Goal: Obtain resource: Obtain resource

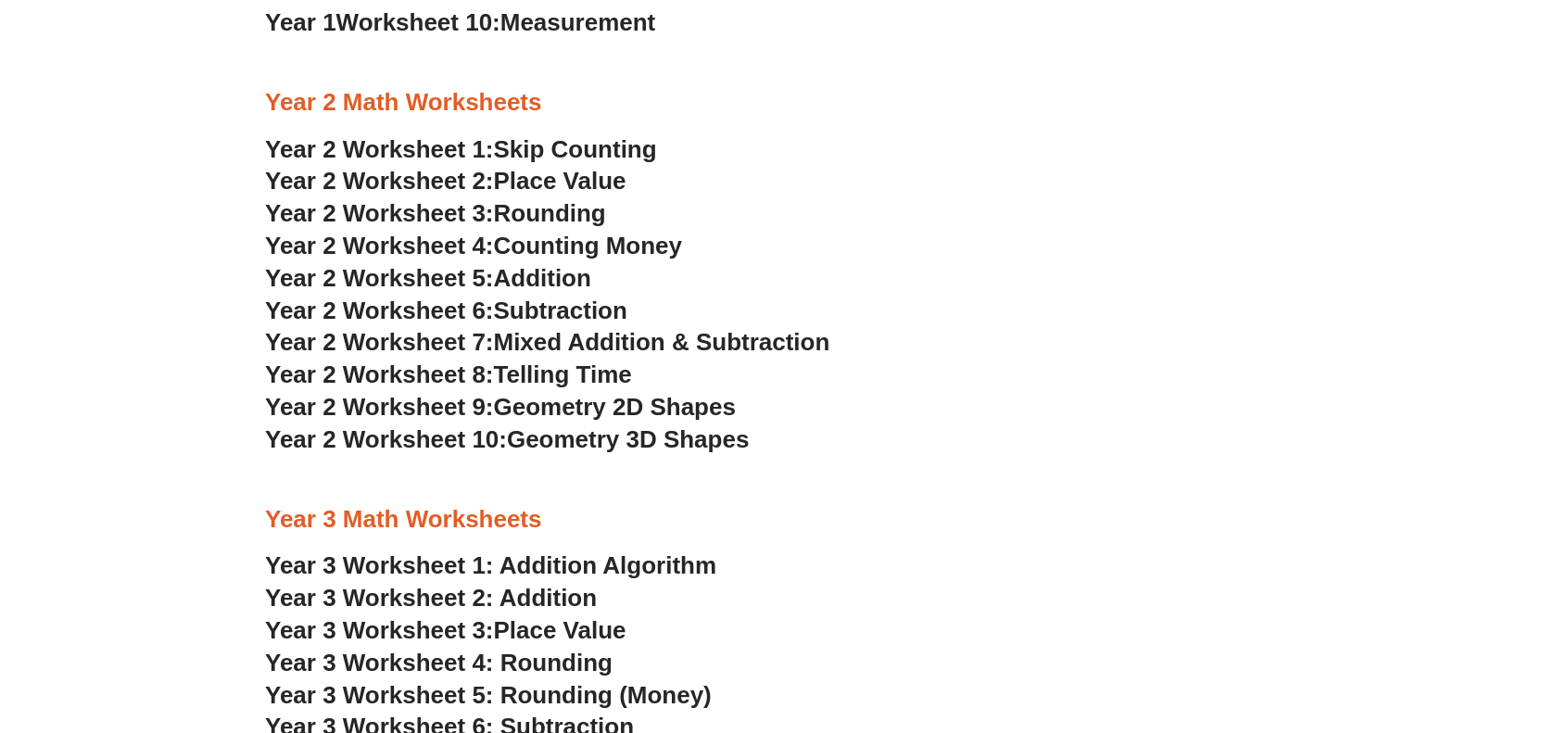
scroll to position [1946, 0]
click at [435, 338] on span "Year 2 Worksheet 7:" at bounding box center [379, 342] width 229 height 28
click at [602, 412] on span "Geometry 2D Shapes" at bounding box center [615, 407] width 242 height 28
drag, startPoint x: 605, startPoint y: 435, endPoint x: 640, endPoint y: 437, distance: 35.1
click at [605, 435] on span "Geometry 3D Shapes" at bounding box center [627, 440] width 242 height 28
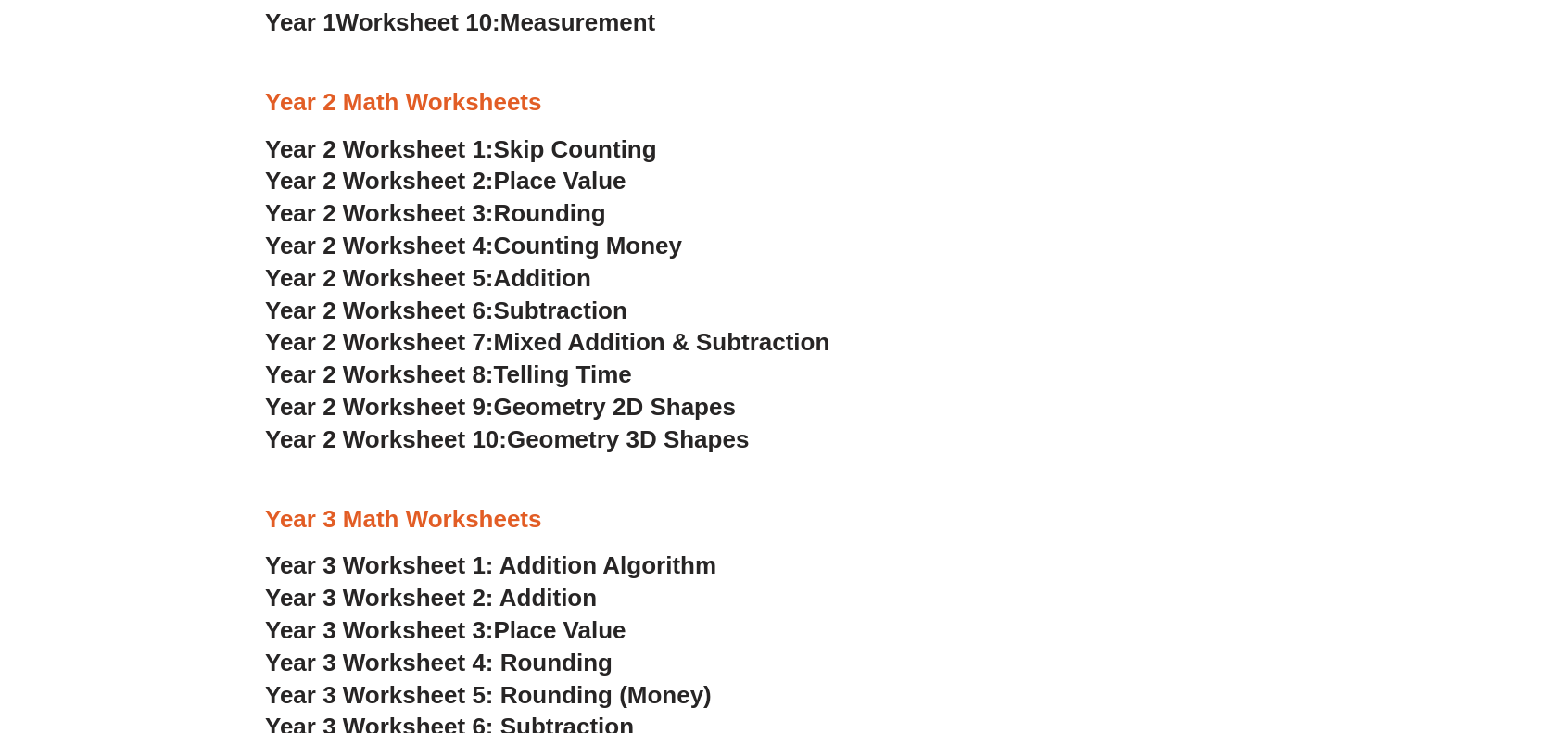
click at [494, 238] on span "Year 2 Worksheet 4:" at bounding box center [379, 246] width 229 height 28
click at [536, 213] on span "Rounding" at bounding box center [550, 213] width 113 height 28
click at [550, 179] on span "Place Value" at bounding box center [560, 181] width 132 height 28
click at [570, 145] on span "Skip Counting" at bounding box center [575, 149] width 163 height 28
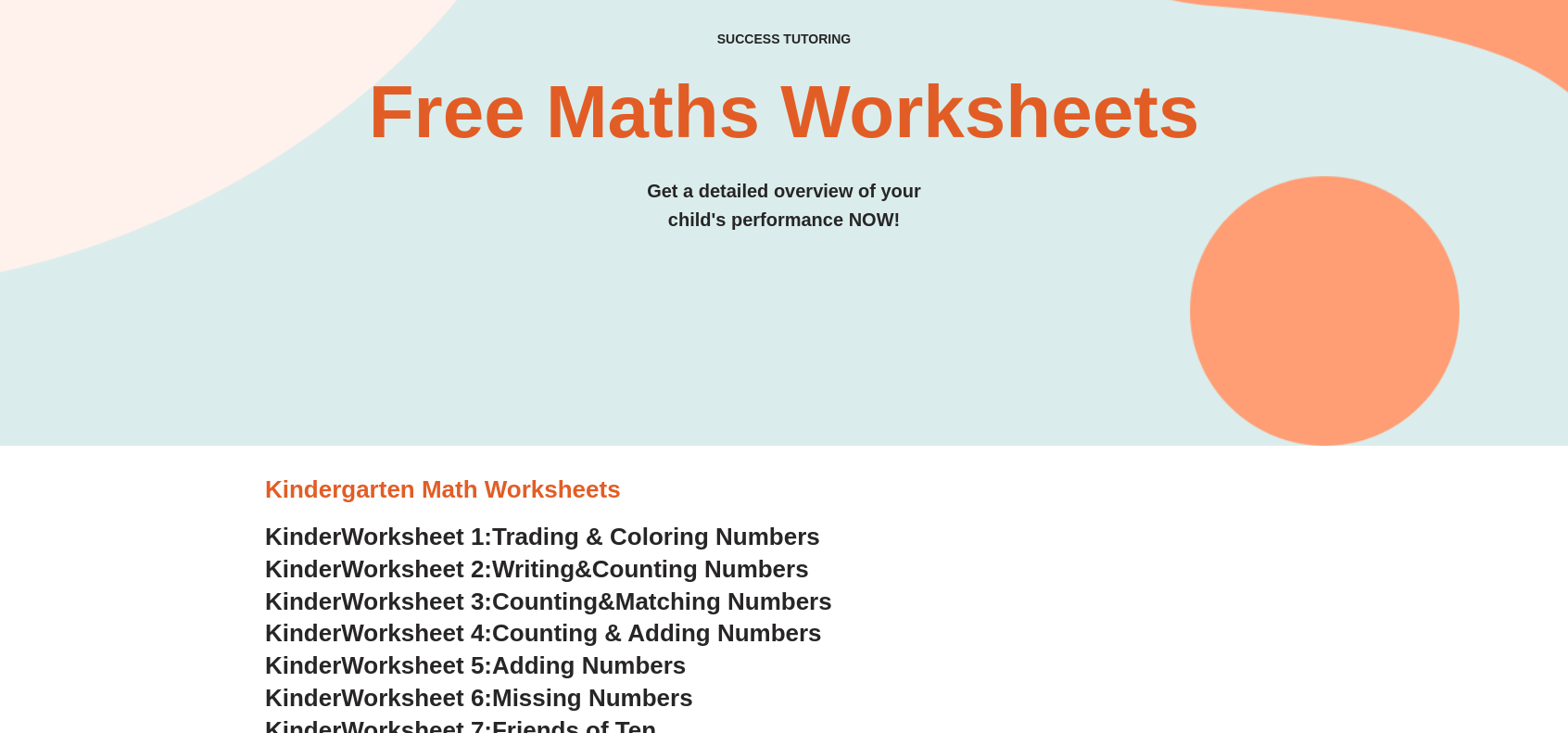
scroll to position [0, 0]
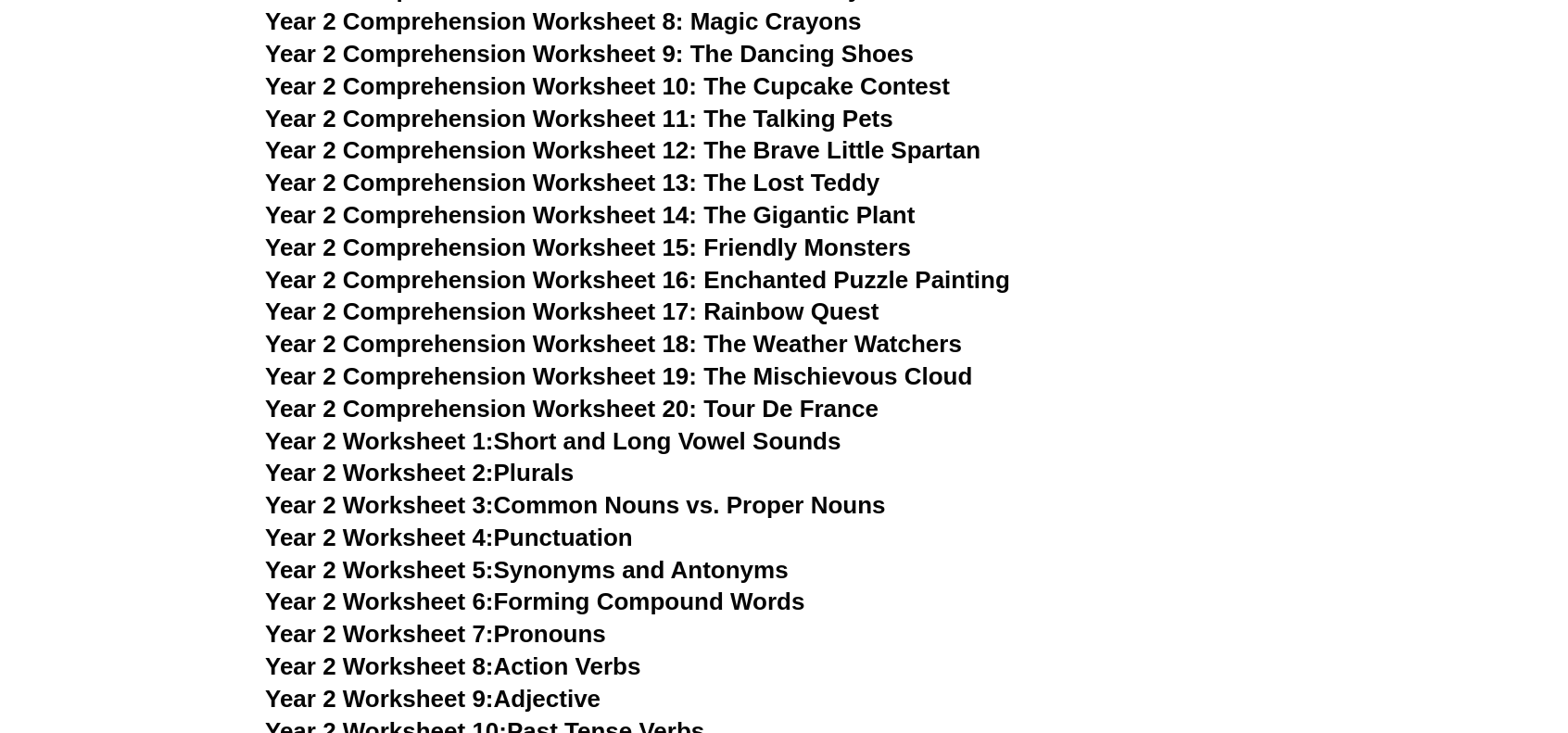
scroll to position [4166, 0]
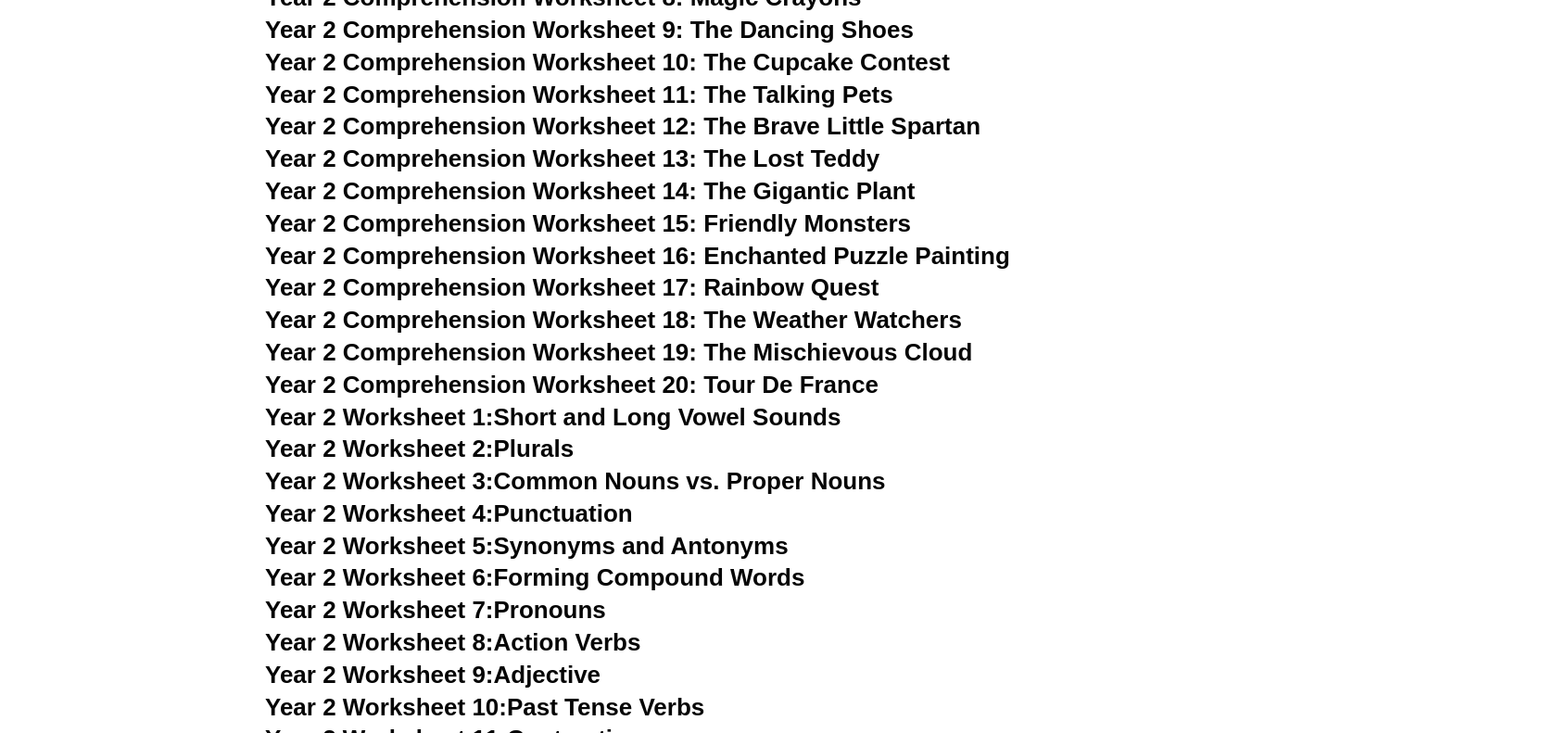
click at [541, 446] on link "Year 2 Worksheet 2: Plurals" at bounding box center [419, 448] width 308 height 28
click at [584, 479] on link "Year 2 Worksheet 3: Common Nouns vs. Proper Nouns" at bounding box center [575, 481] width 620 height 28
click at [579, 515] on link "Year 2 Worksheet 4: Punctuation" at bounding box center [449, 514] width 368 height 28
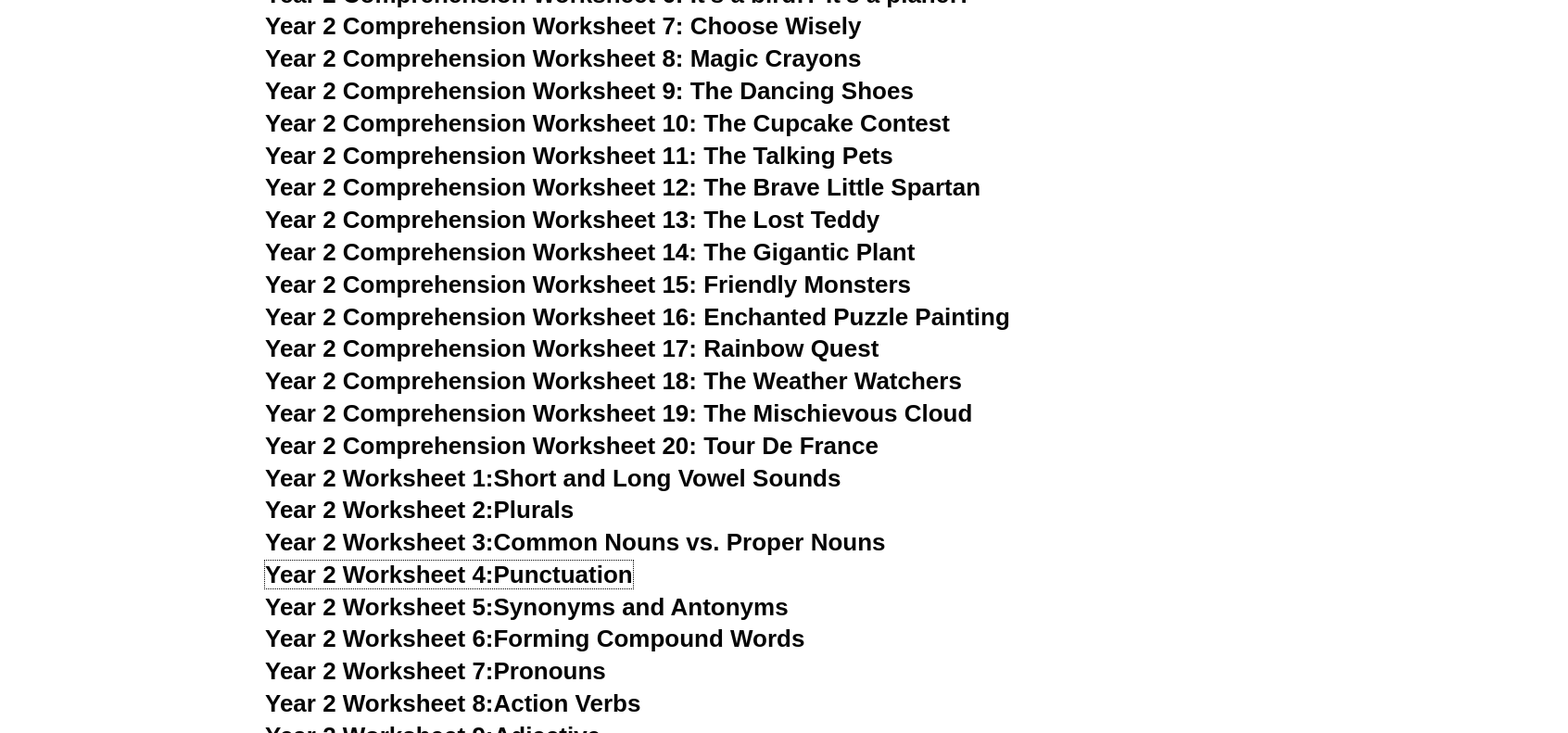
scroll to position [4259, 0]
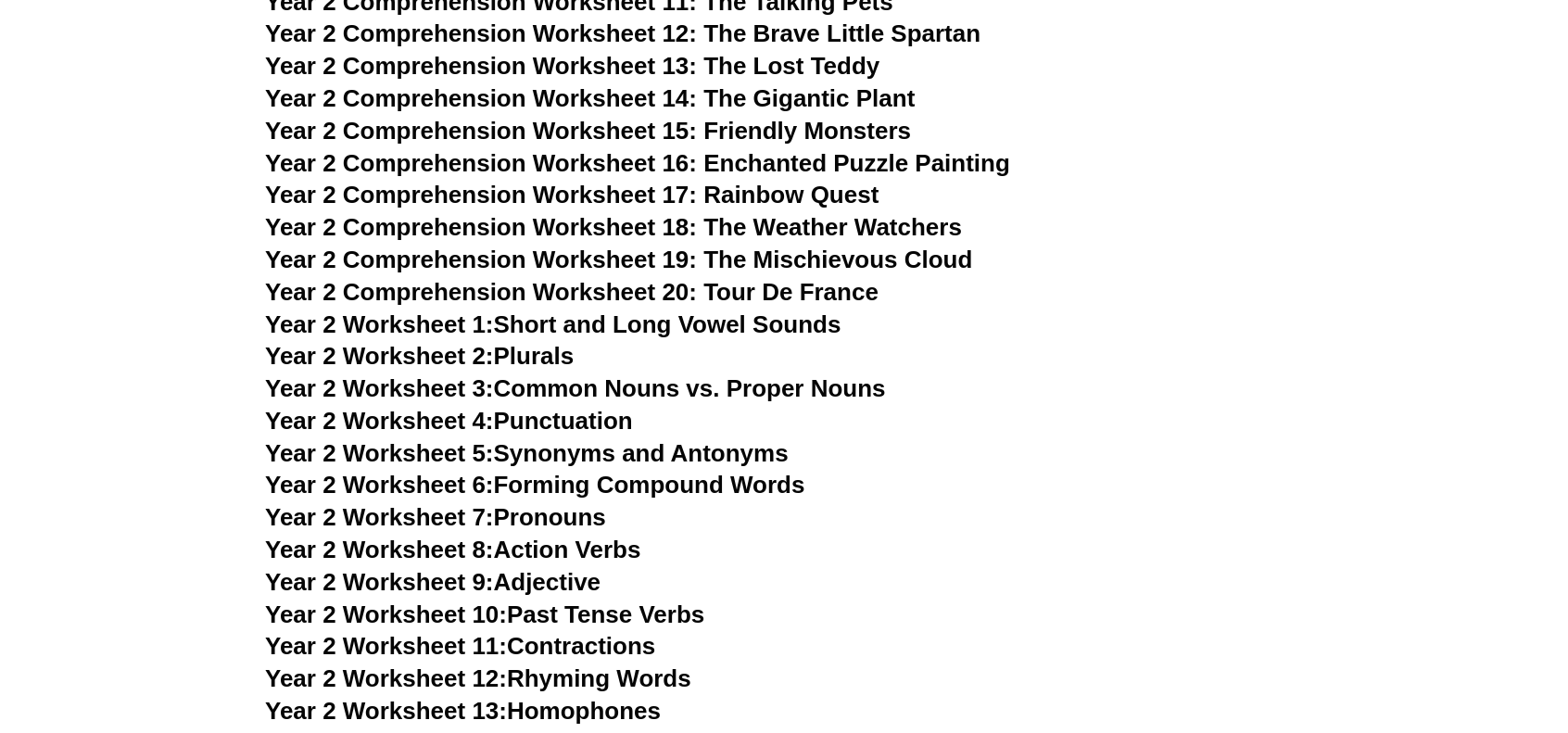
click at [620, 457] on link "Year 2 Worksheet 5: Synonyms and Antonyms" at bounding box center [527, 453] width 524 height 28
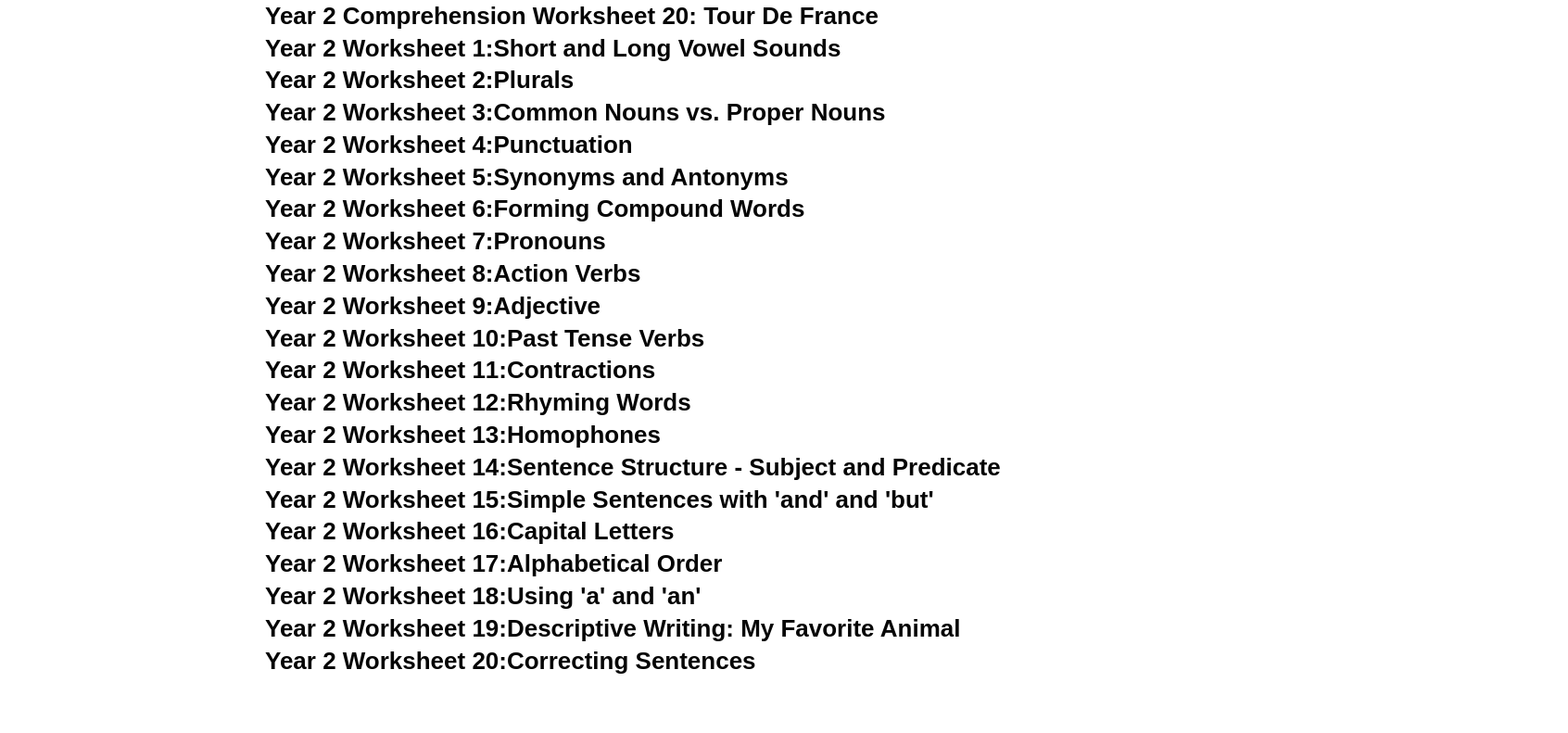
scroll to position [4537, 0]
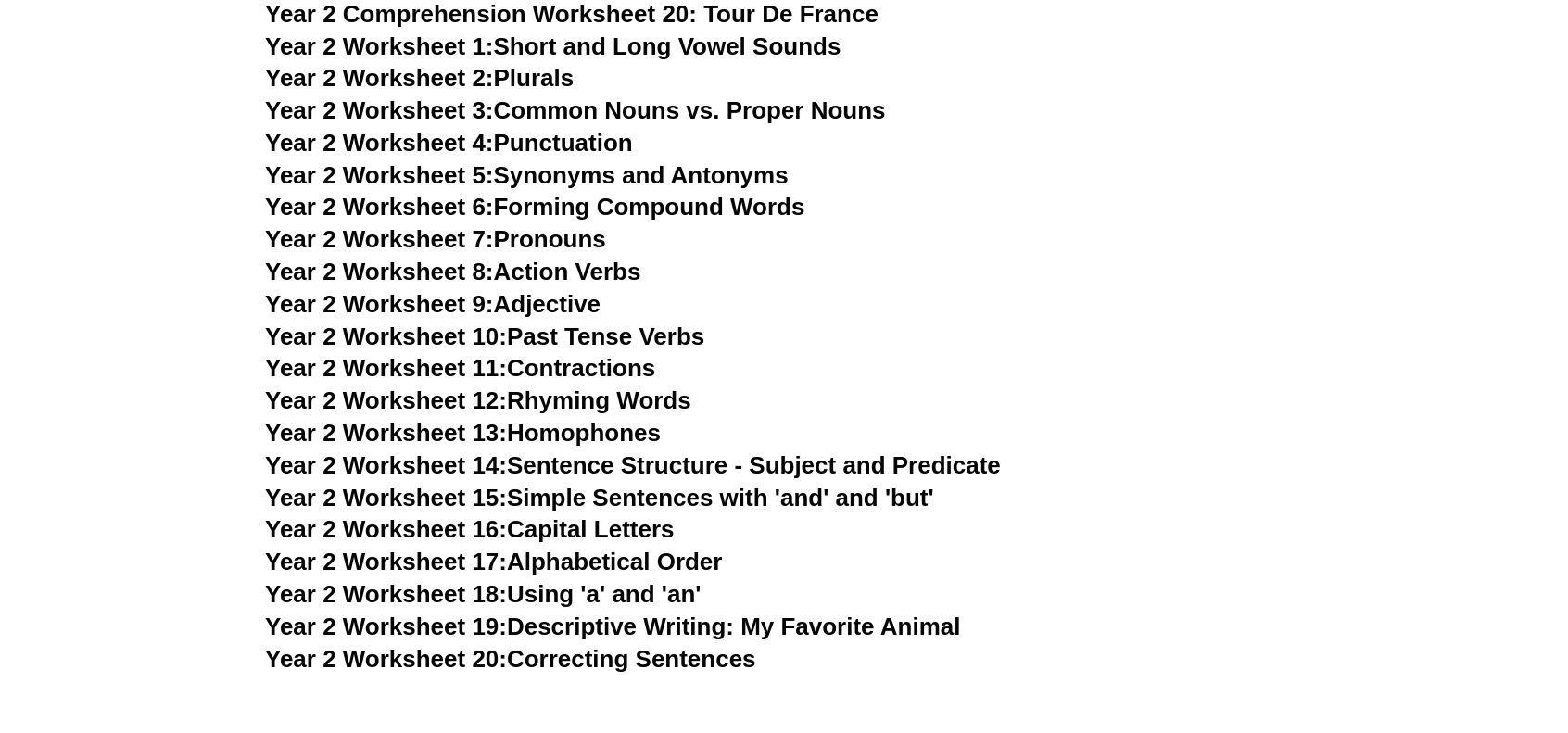
click at [546, 209] on link "Year 2 Worksheet 6: Forming Compound Words" at bounding box center [535, 206] width 539 height 28
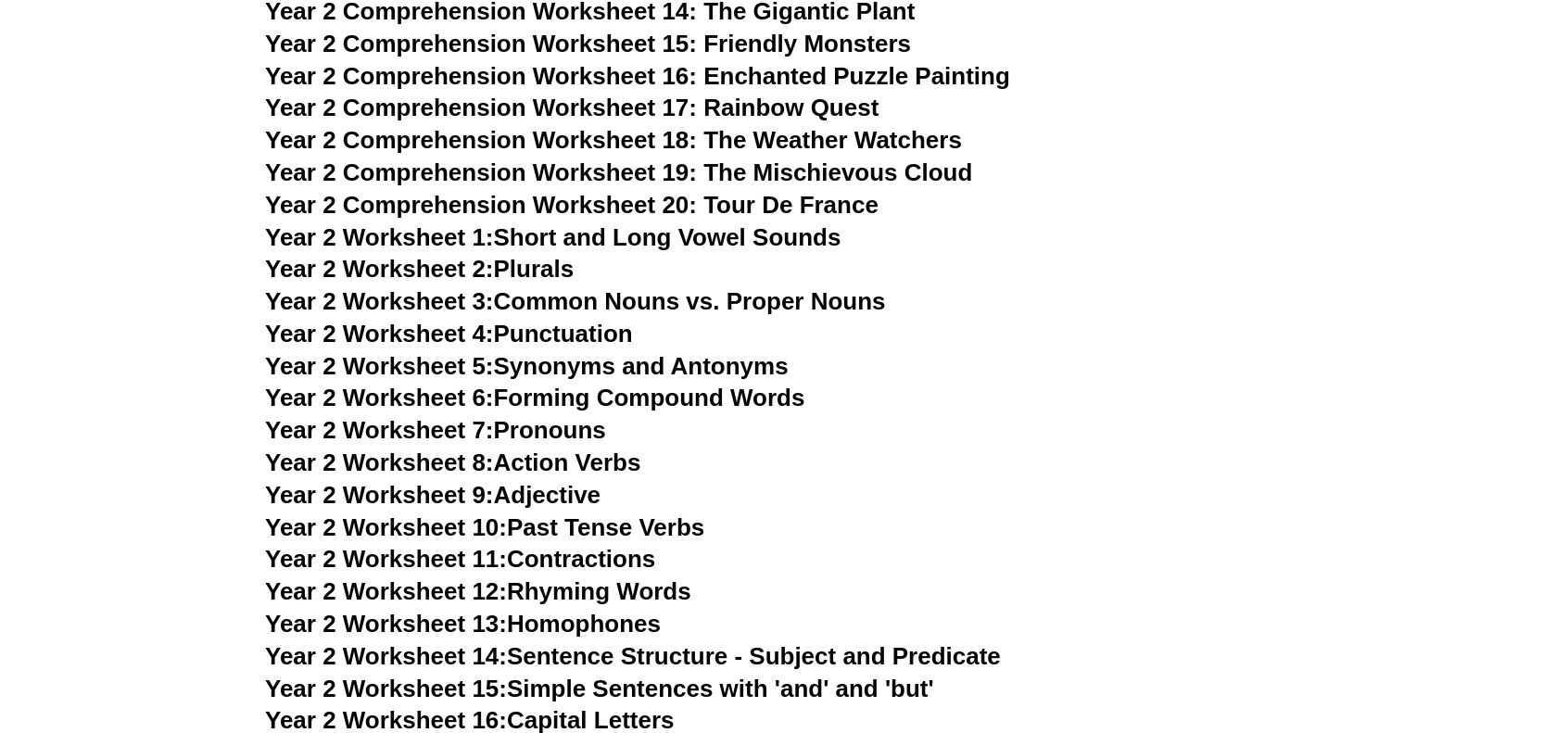
scroll to position [4352, 0]
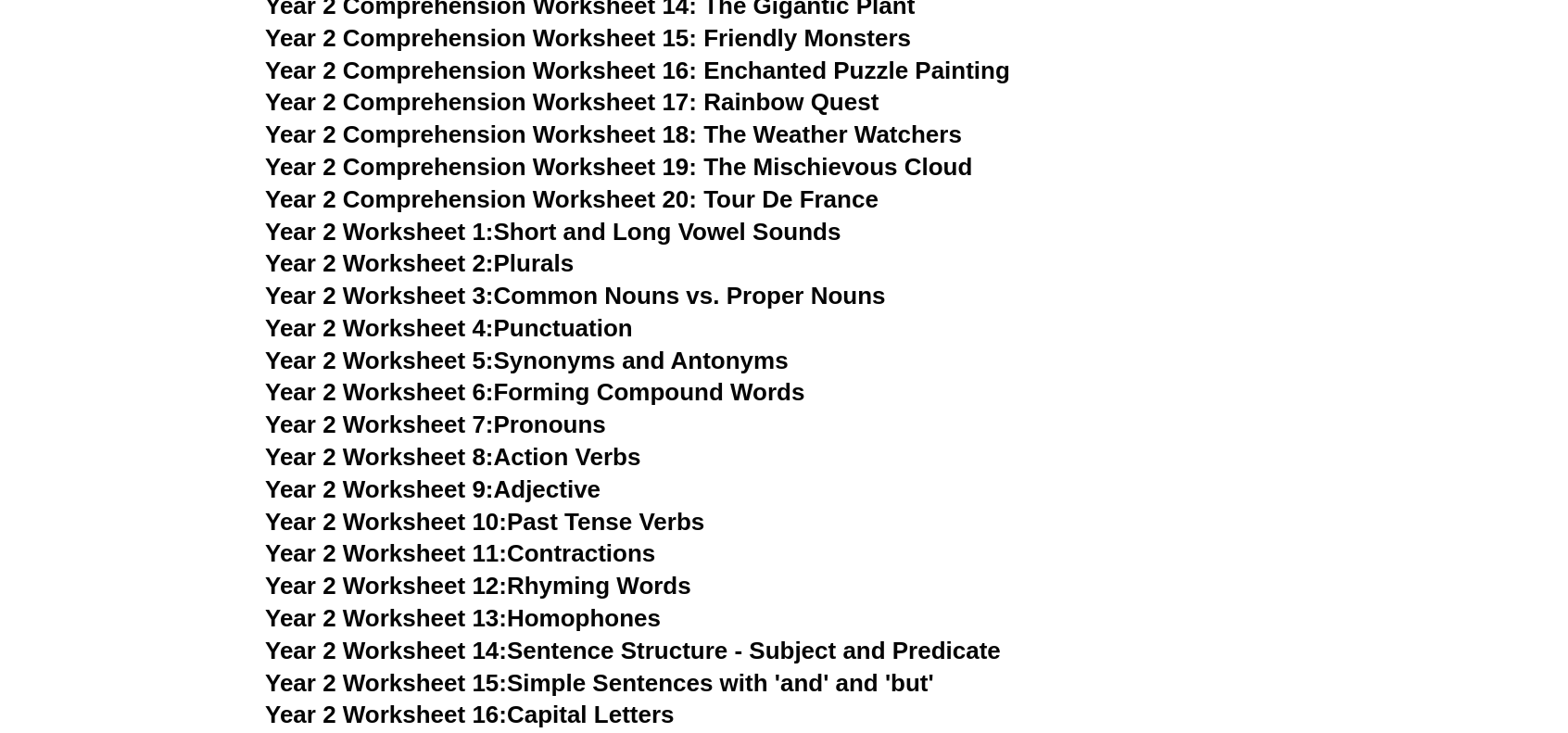
click at [580, 422] on link "Year 2 Worksheet 7: Pronouns" at bounding box center [435, 425] width 341 height 28
click at [550, 298] on link "Year 2 Worksheet 3: Common Nouns vs. Proper Nouns" at bounding box center [575, 295] width 620 height 28
click at [588, 327] on link "Year 2 Worksheet 4: Punctuation" at bounding box center [449, 328] width 368 height 28
click at [580, 462] on link "Year 2 Worksheet 8: Action Verbs" at bounding box center [453, 456] width 375 height 28
click at [561, 491] on link "Year 2 Worksheet 9: Adjective" at bounding box center [433, 489] width 336 height 28
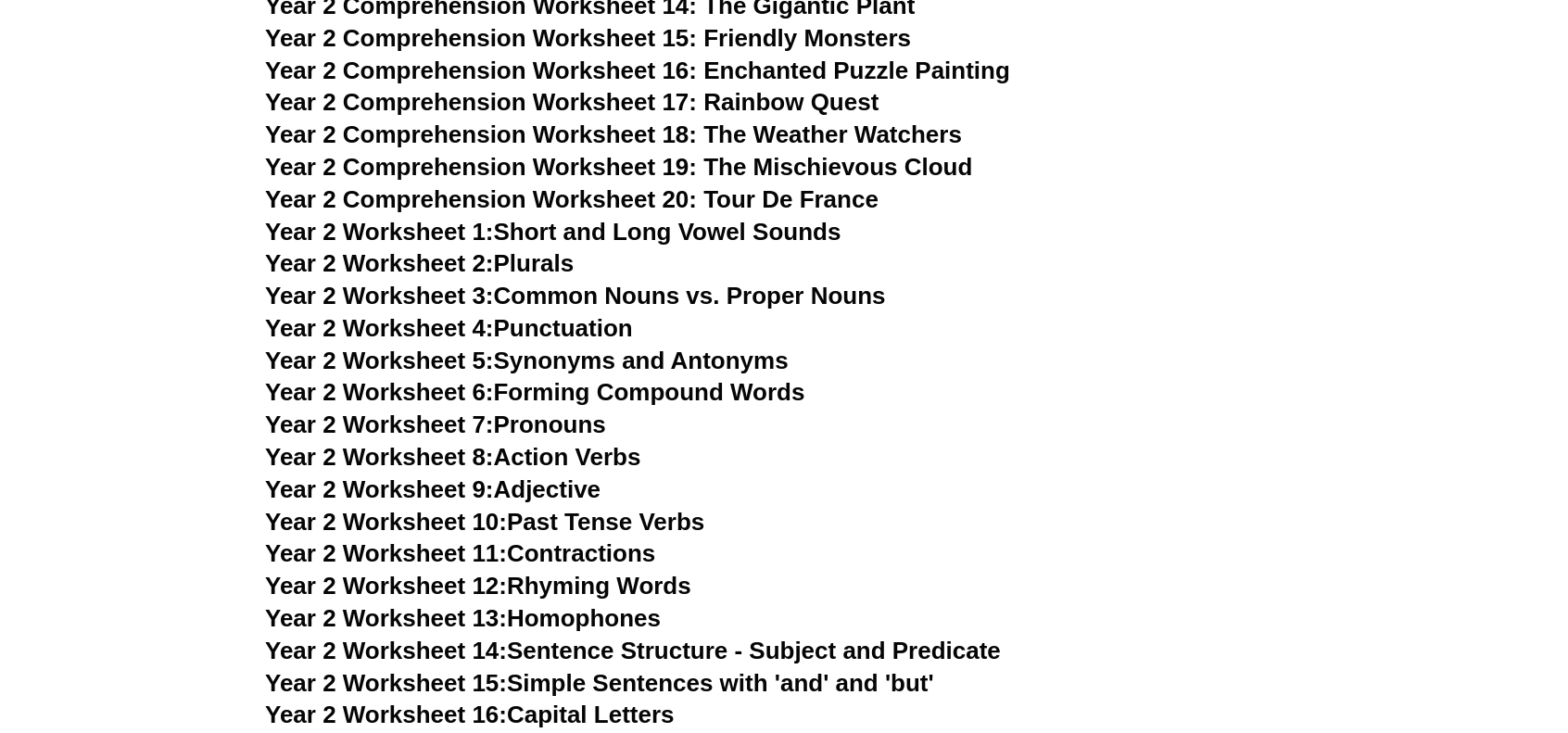
scroll to position [4537, 0]
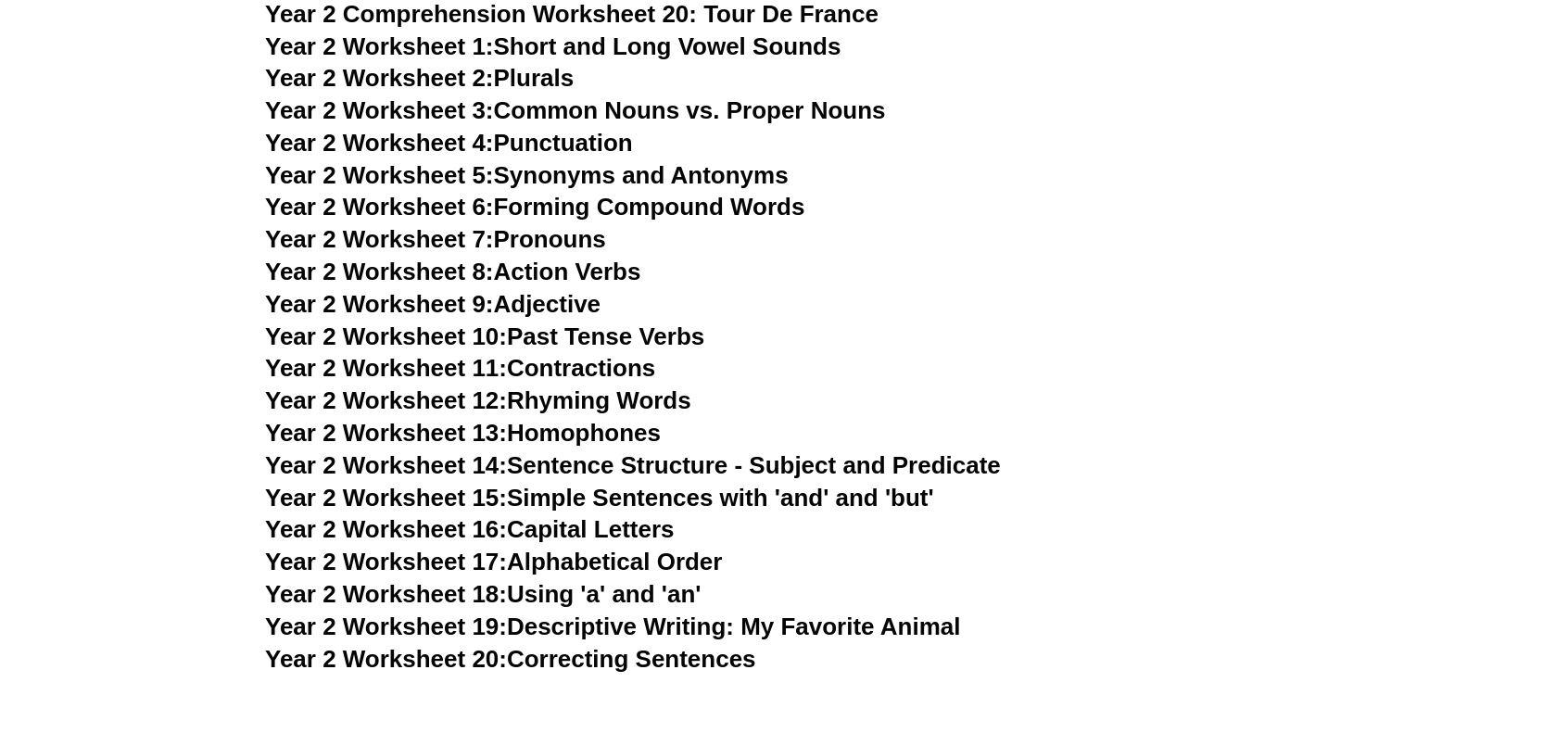
click at [593, 340] on link "Year 2 Worksheet 10: Past Tense Verbs" at bounding box center [484, 336] width 440 height 28
click at [588, 365] on link "Year 2 Worksheet 11: Contractions" at bounding box center [459, 367] width 390 height 28
click at [595, 409] on link "Year 2 Worksheet 12: Rhyming Words" at bounding box center [478, 400] width 427 height 28
click at [589, 438] on link "Year 2 Worksheet 13: Homophones" at bounding box center [462, 433] width 396 height 28
click at [594, 470] on link "Year 2 Worksheet 14: Sentence Structure - Subject and Predicate" at bounding box center [632, 465] width 736 height 28
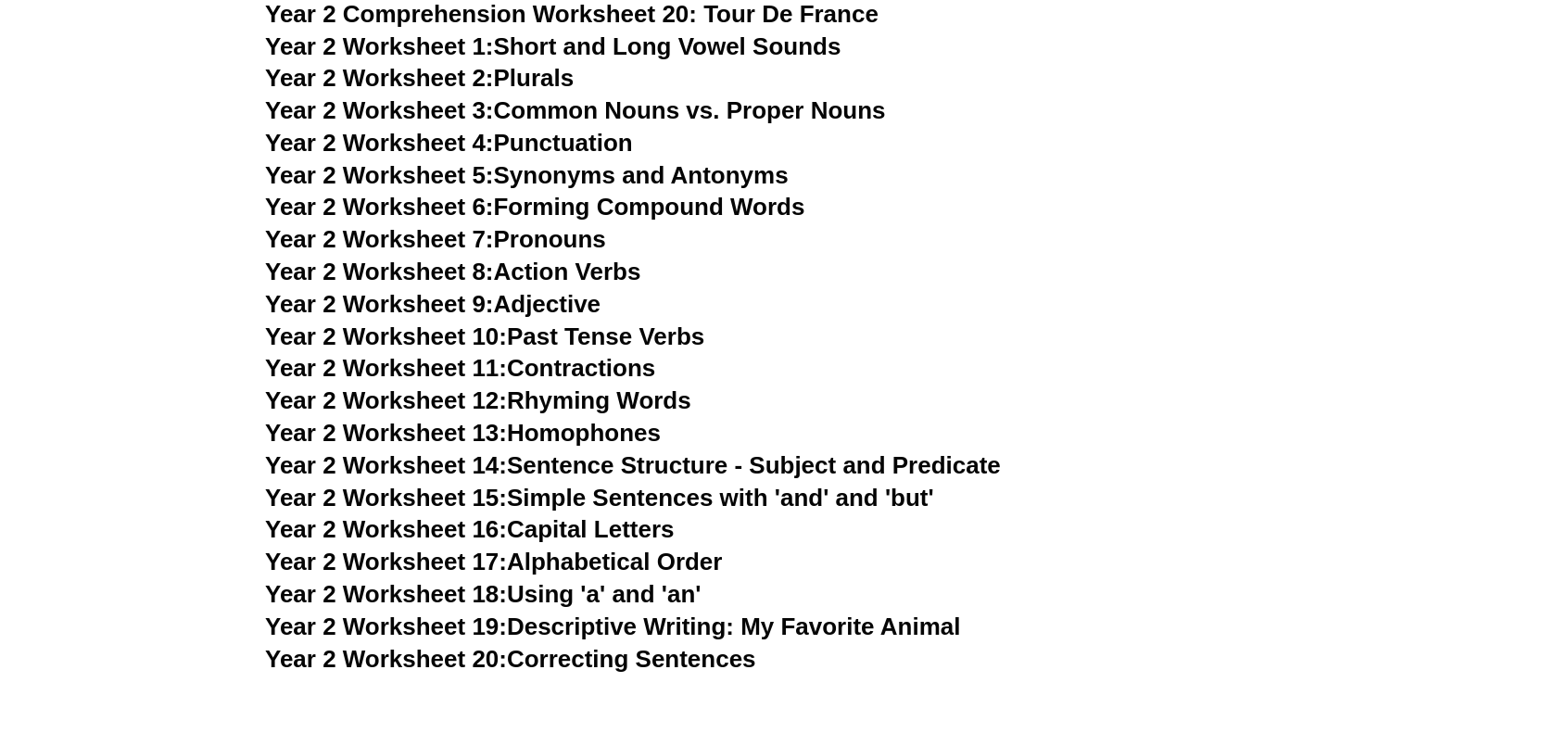
click at [627, 501] on link "Year 2 Worksheet 15: Simple Sentences with 'and' and 'but'" at bounding box center [599, 498] width 669 height 28
click at [577, 533] on link "Year 2 Worksheet 16: Capital Letters" at bounding box center [469, 529] width 409 height 28
click at [630, 599] on link "Year 2 Worksheet 18: Using 'a' and 'an'" at bounding box center [482, 594] width 436 height 28
click at [636, 628] on link "Year 2 Worksheet 19: Descriptive Writing: My Favorite Animal" at bounding box center [613, 626] width 696 height 28
click at [693, 666] on link "Year 2 Worksheet 20: Correcting Sentences" at bounding box center [510, 659] width 491 height 28
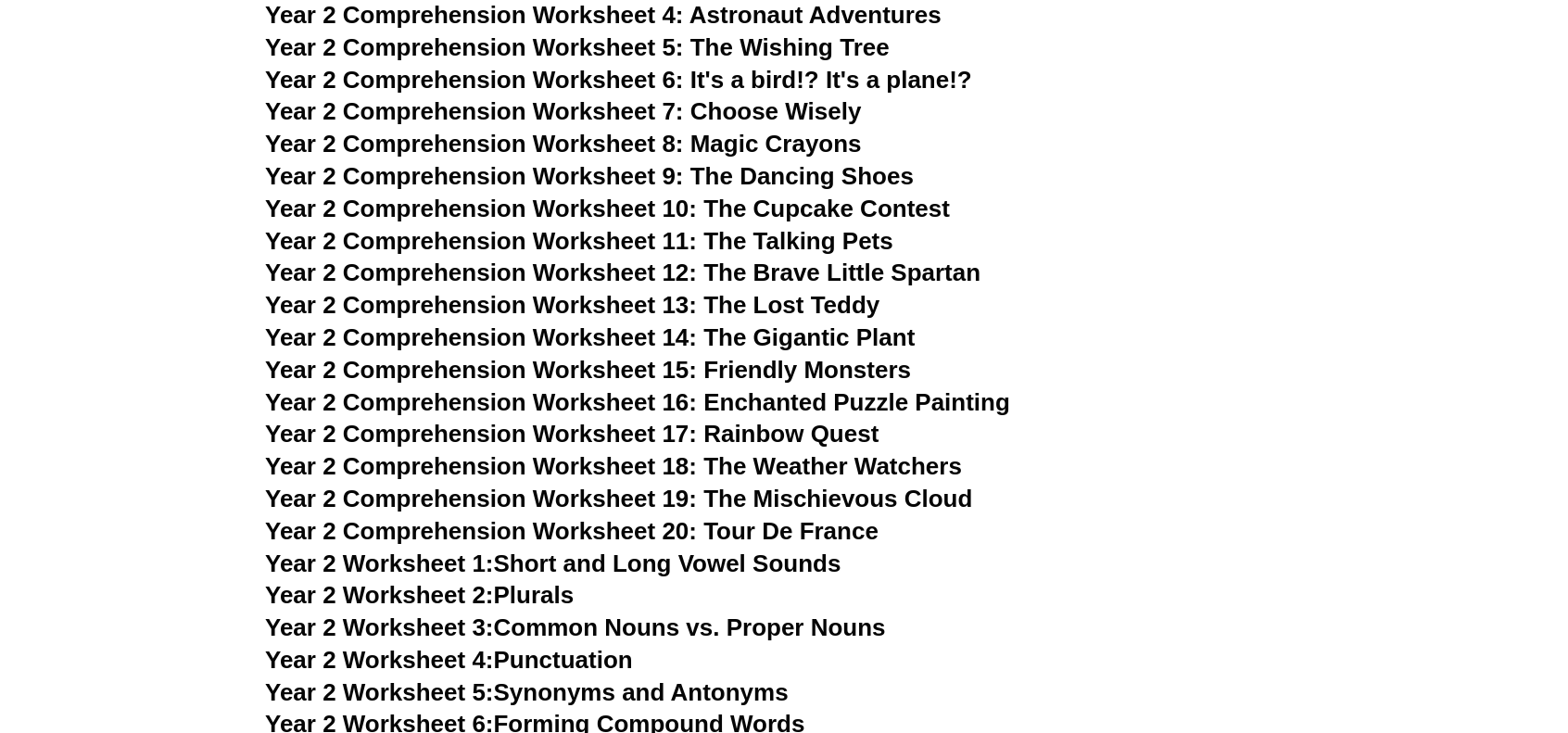
scroll to position [3981, 0]
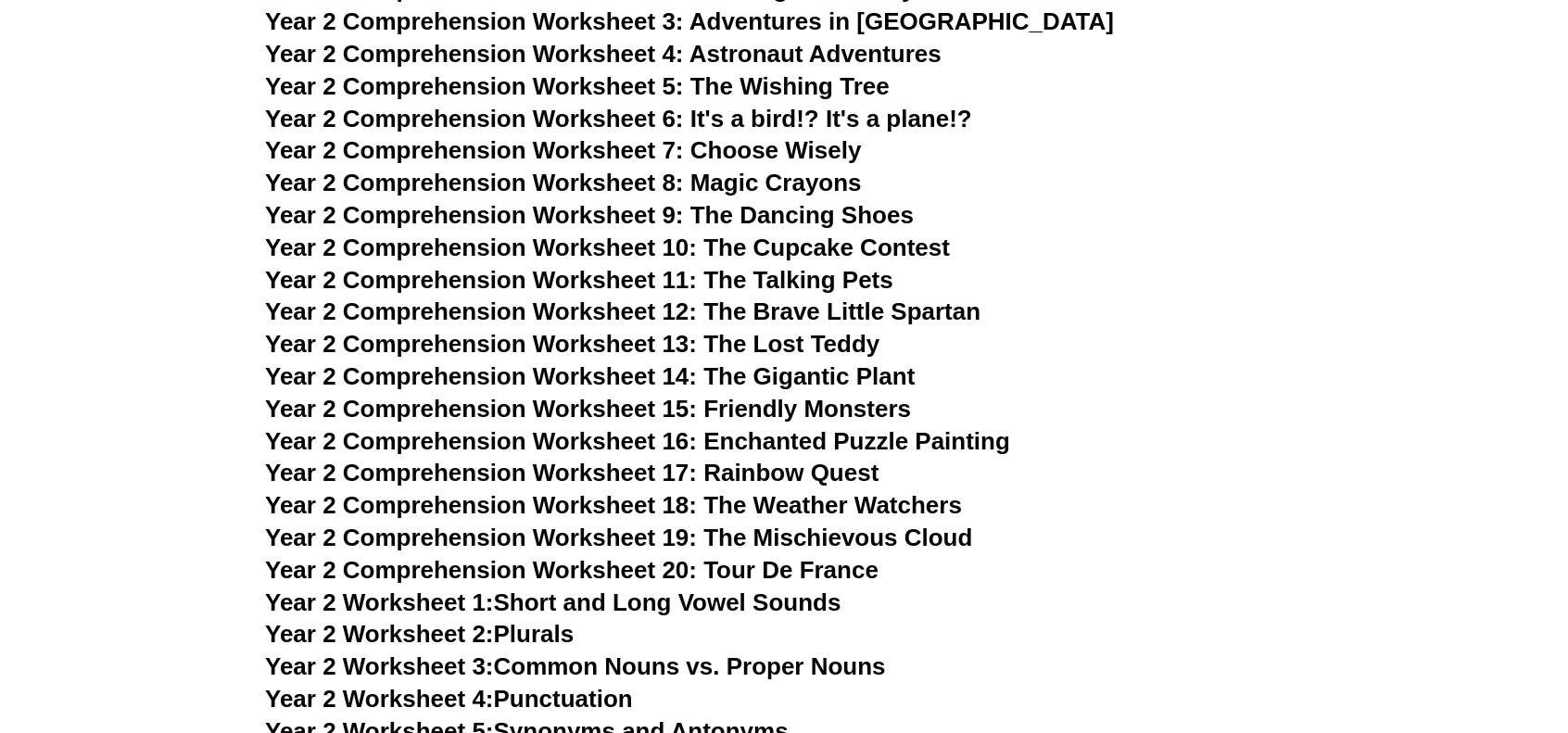
click at [639, 611] on link "Year 2 Worksheet 1: Short and Long Vowel Sounds" at bounding box center [552, 603] width 576 height 28
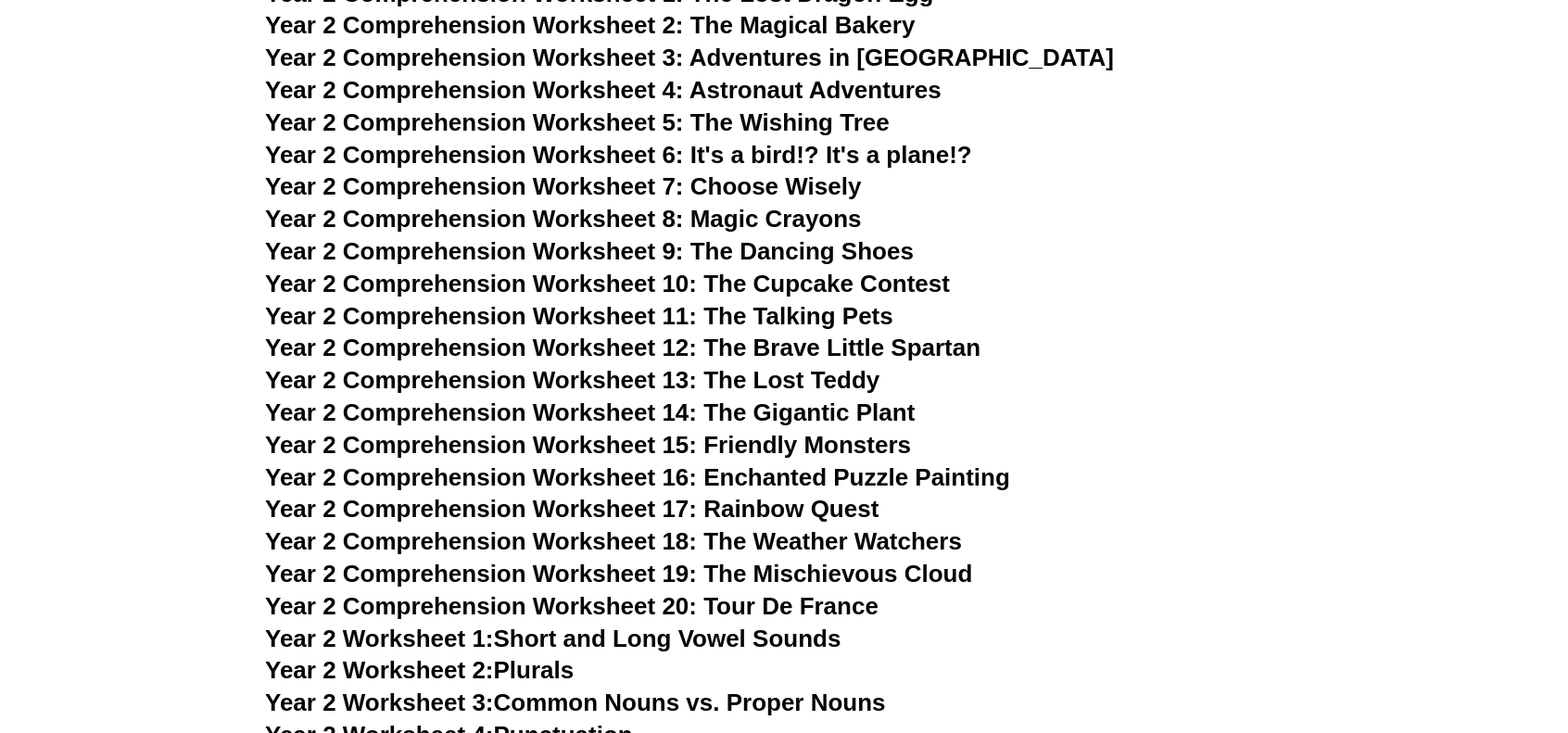
scroll to position [3888, 0]
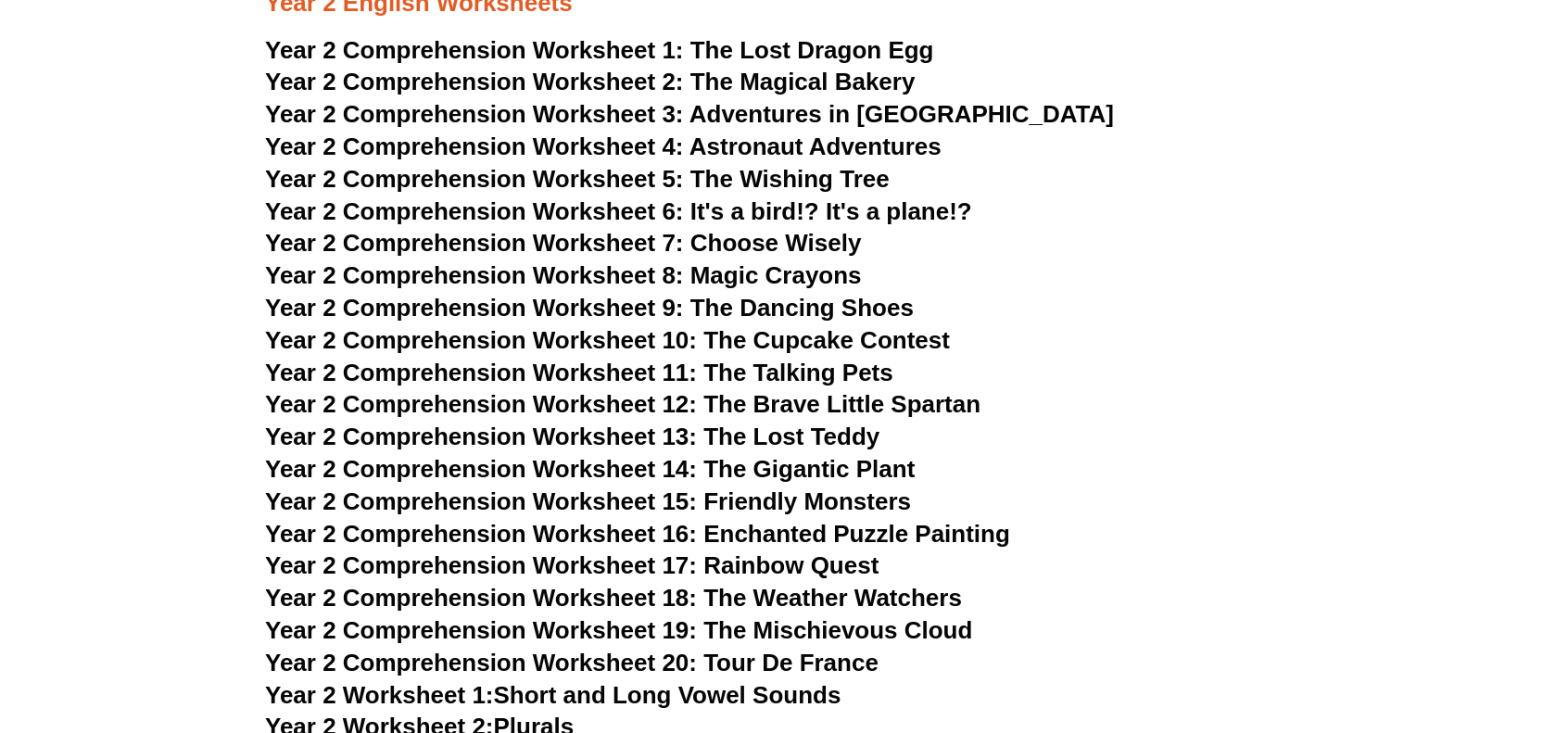
click at [797, 50] on span "The Lost Dragon Egg" at bounding box center [812, 50] width 244 height 28
click at [769, 149] on span "Astronaut Adventures" at bounding box center [815, 146] width 252 height 28
click at [736, 285] on span "Year 2 Comprehension Worksheet 8: Magic Crayons" at bounding box center [563, 276] width 597 height 28
click at [800, 501] on span "Year 2 Comprehension Worksheet 15: Friendly Monsters" at bounding box center [588, 501] width 646 height 28
click at [867, 538] on span "Year 2 Comprehension Worksheet 16: Enchanted Puzzle Painting" at bounding box center [637, 533] width 745 height 28
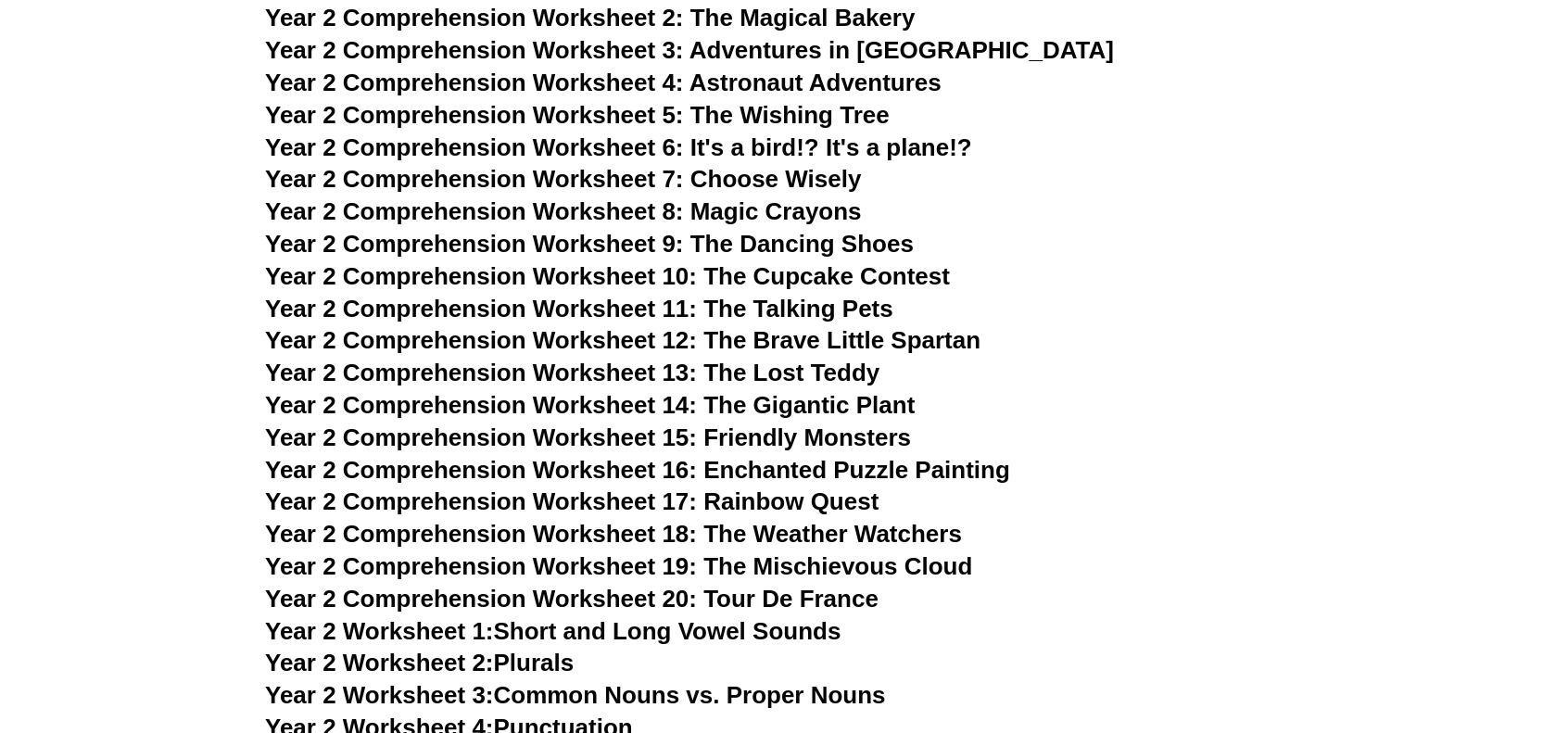
scroll to position [3981, 0]
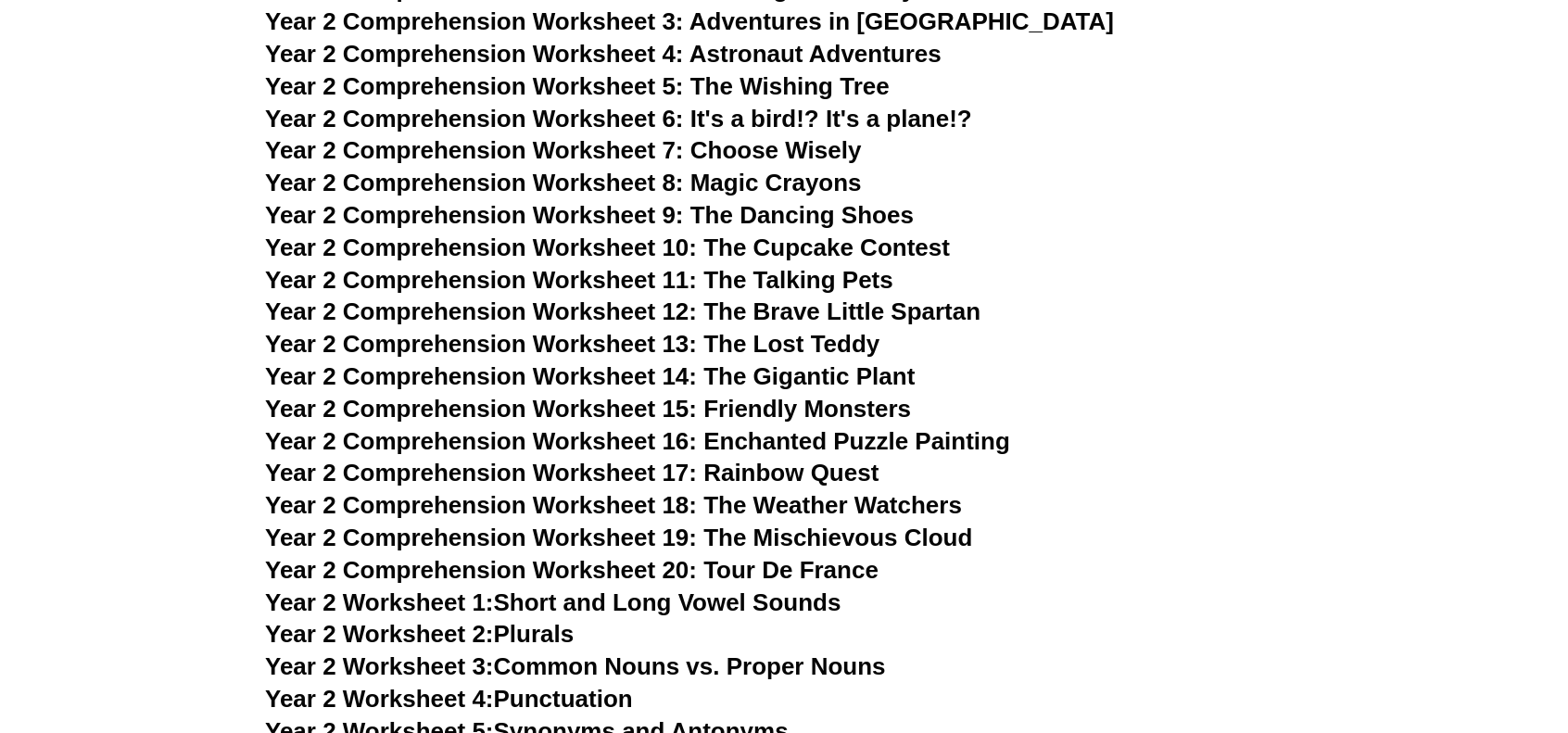
click at [757, 570] on span "Year 2 Comprehension Worksheet 20: Tour De France" at bounding box center [571, 570] width 614 height 28
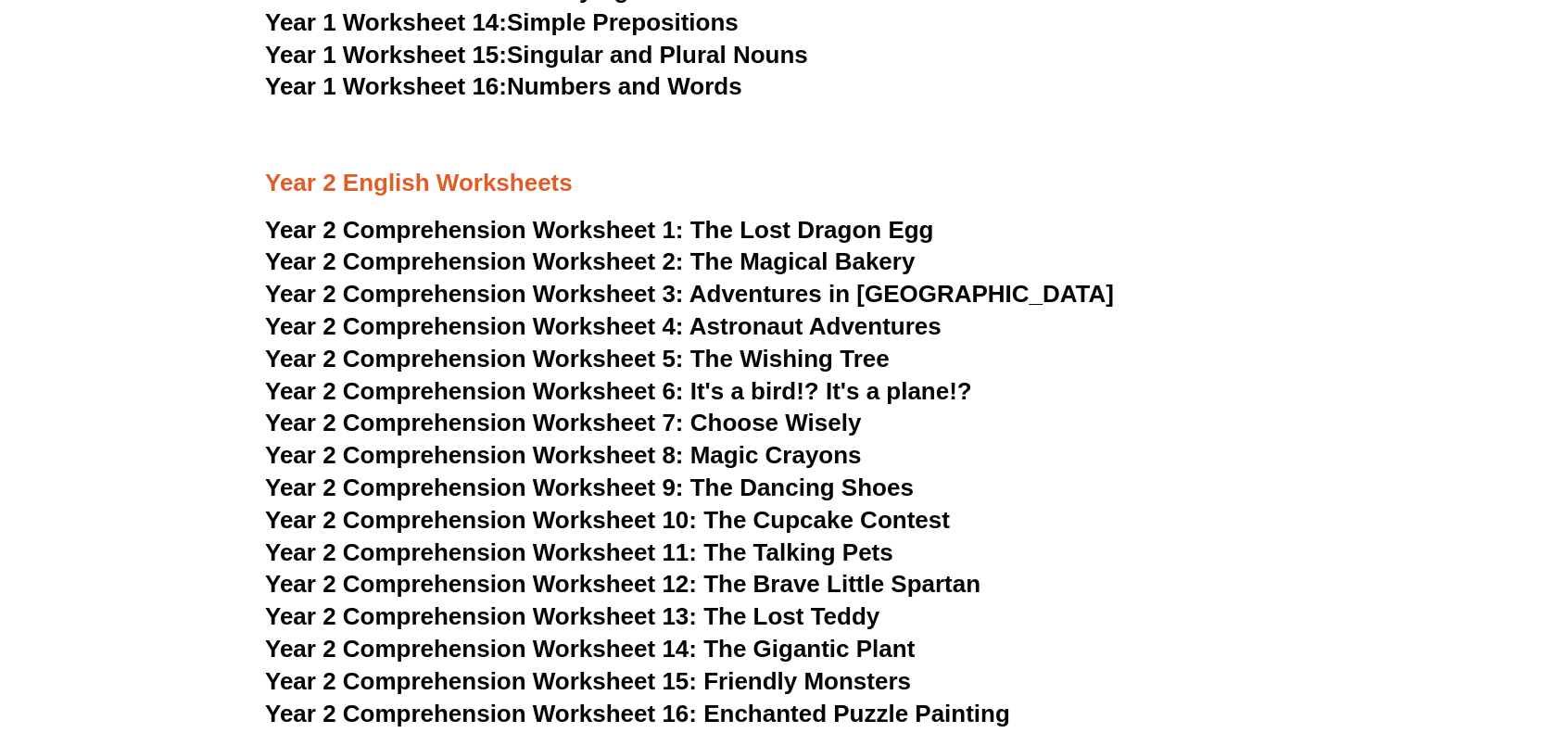
scroll to position [3703, 0]
